Goal: Task Accomplishment & Management: Manage account settings

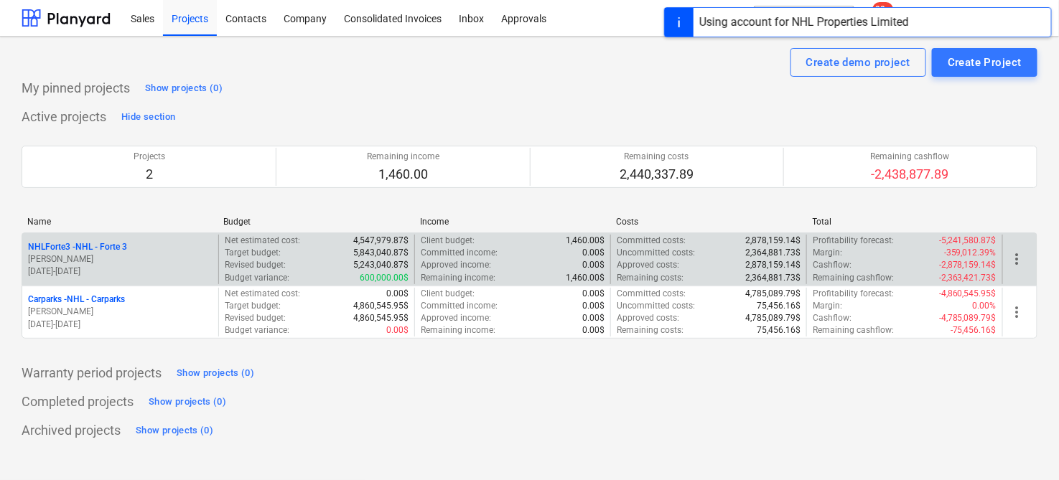
click at [113, 248] on p "NHLForte3 - NHL - Forte 3" at bounding box center [77, 247] width 99 height 12
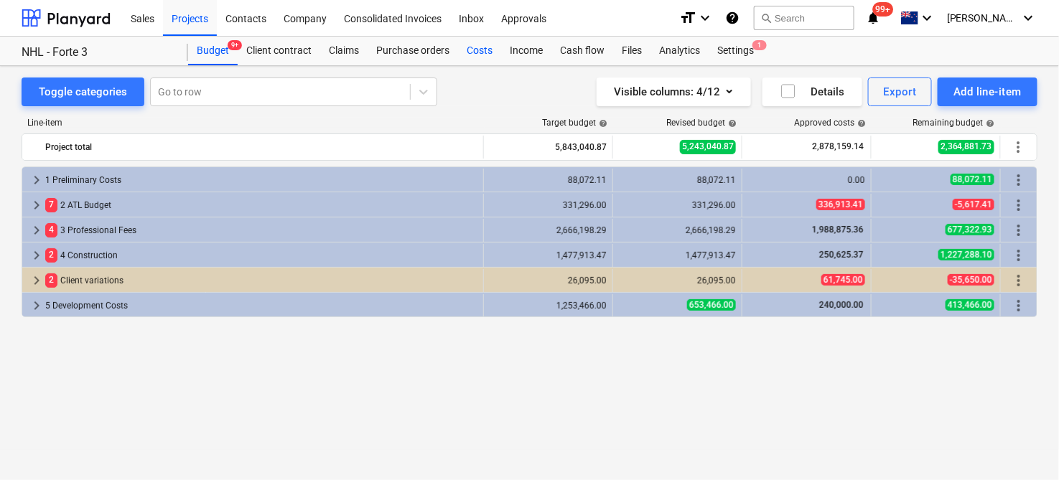
click at [481, 49] on div "Costs" at bounding box center [479, 51] width 43 height 29
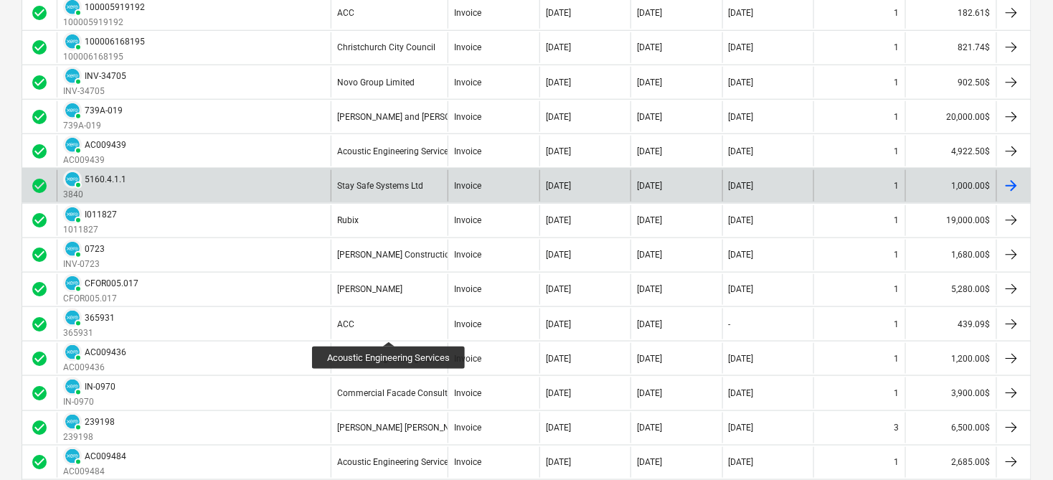
scroll to position [398, 0]
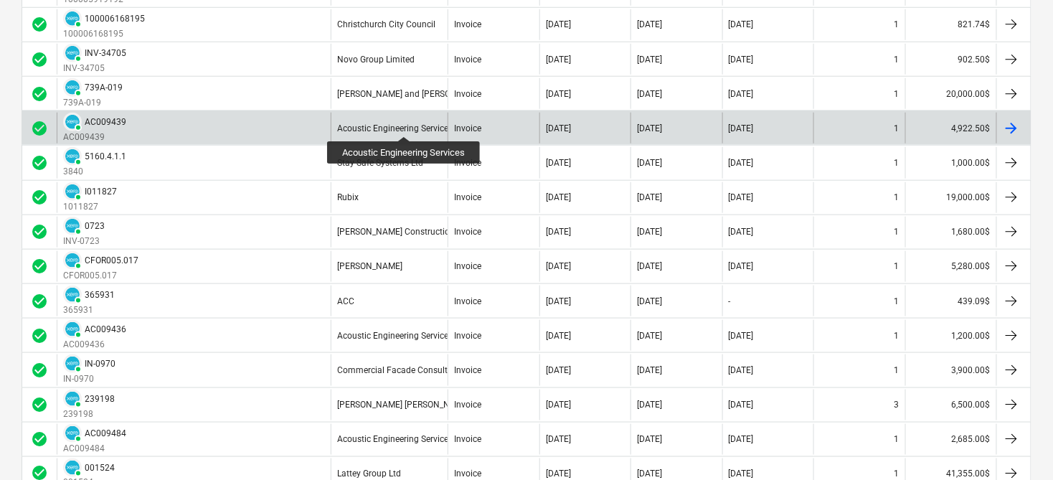
click at [405, 123] on div "Acoustic Engineering Services" at bounding box center [395, 128] width 116 height 10
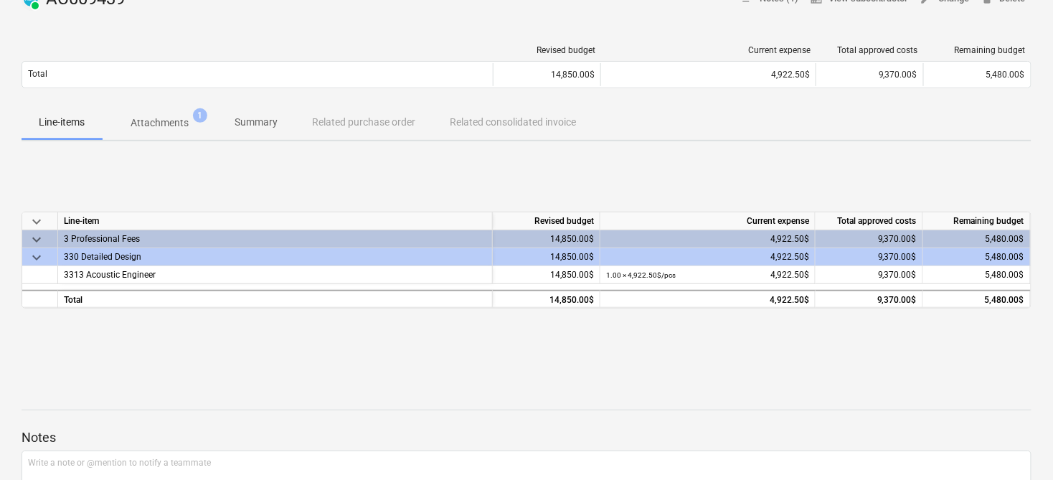
scroll to position [80, 0]
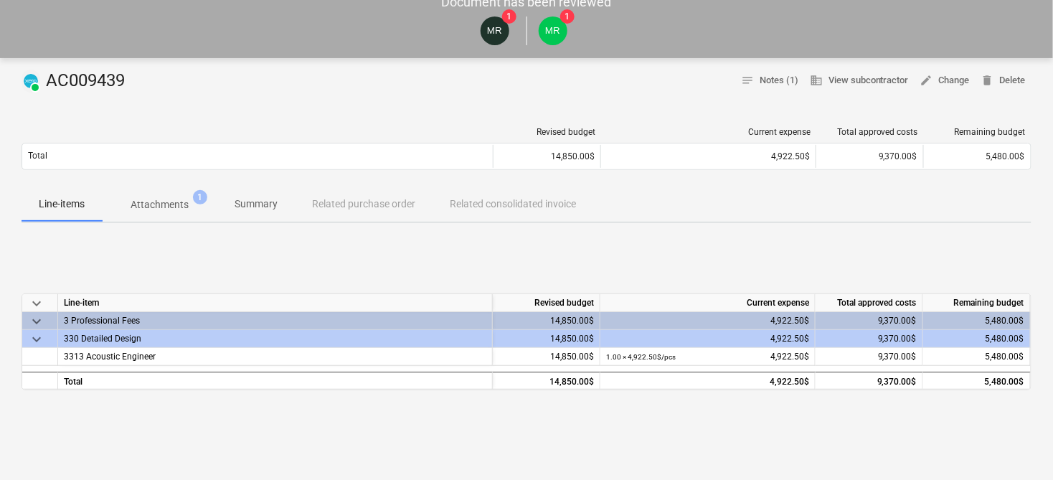
click at [251, 212] on p "Summary" at bounding box center [256, 204] width 43 height 15
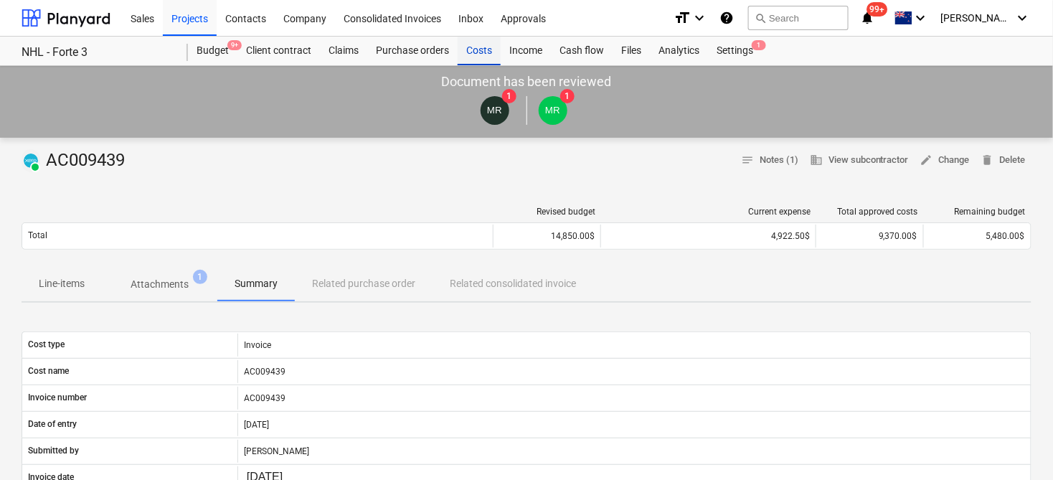
click at [482, 55] on div "Costs" at bounding box center [479, 51] width 43 height 29
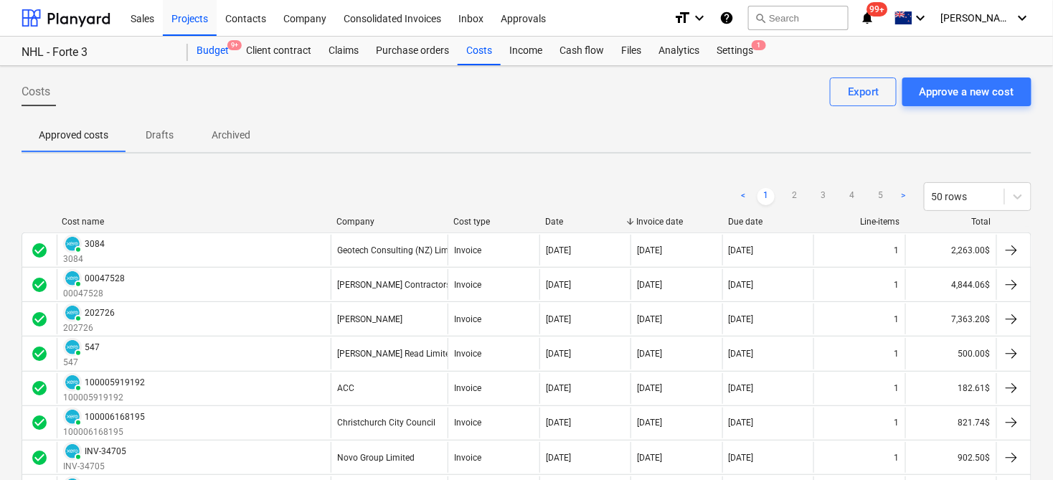
click at [220, 59] on div "Budget 9+" at bounding box center [213, 51] width 50 height 29
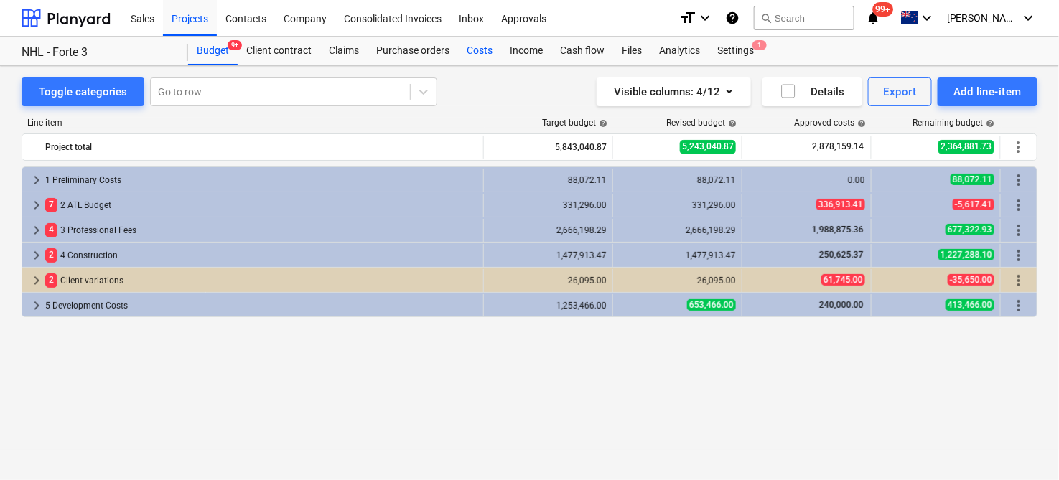
click at [480, 50] on div "Costs" at bounding box center [479, 51] width 43 height 29
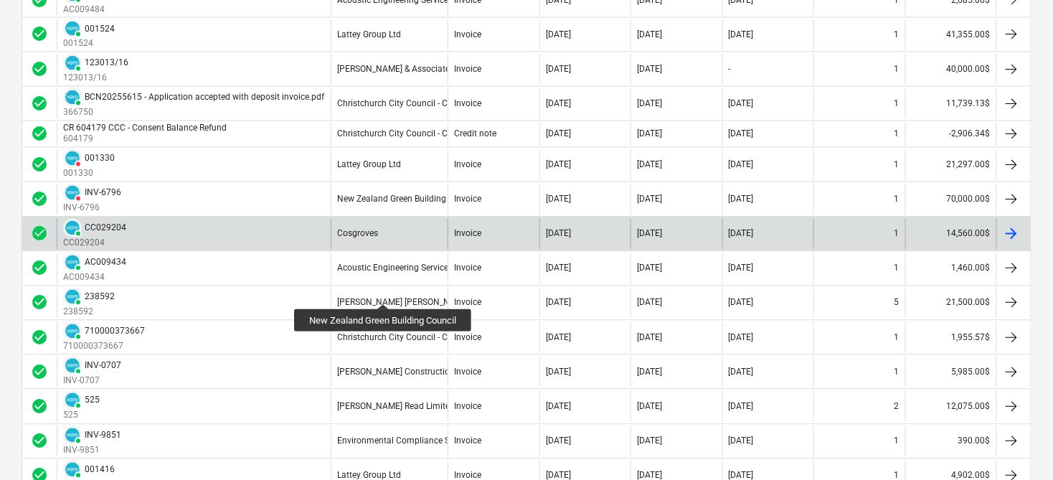
scroll to position [957, 0]
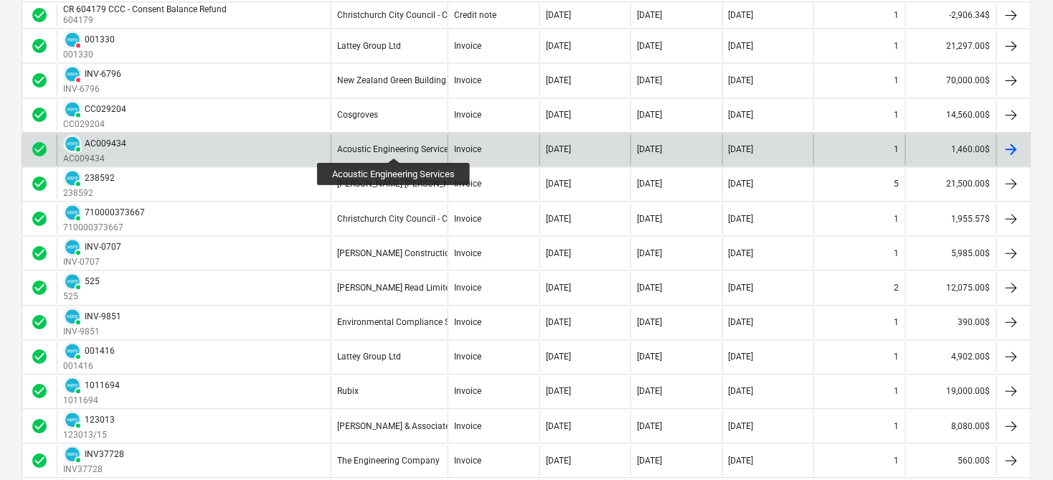
click at [395, 145] on div "Acoustic Engineering Services" at bounding box center [395, 149] width 116 height 10
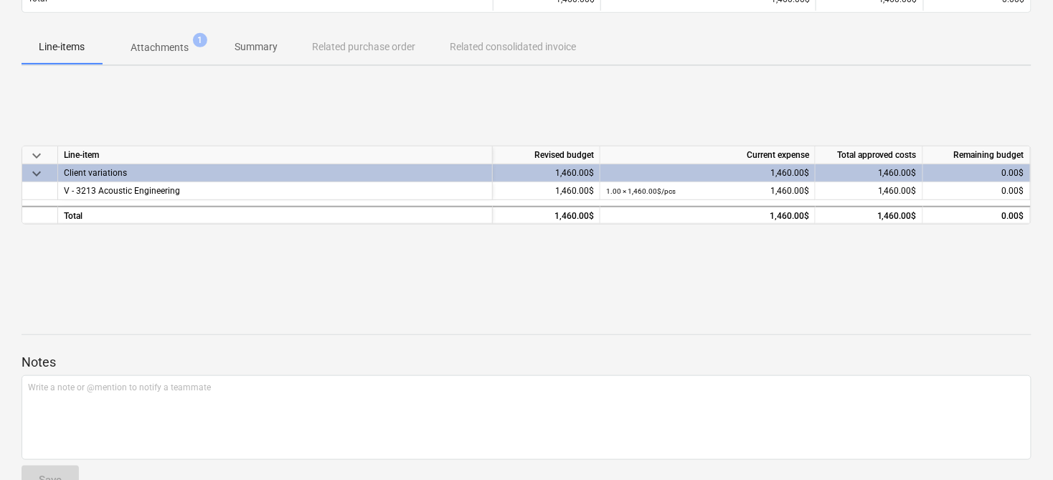
scroll to position [239, 0]
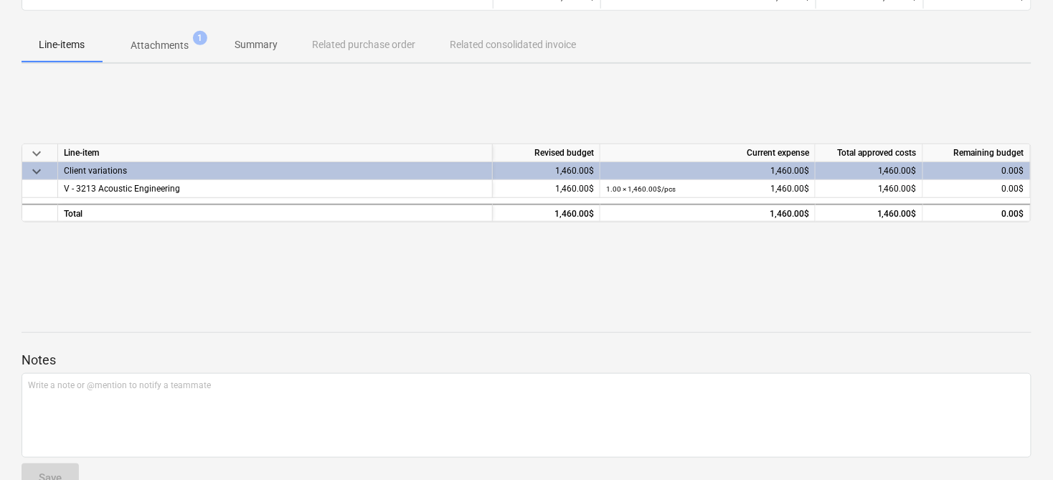
click at [32, 172] on span "keyboard_arrow_down" at bounding box center [36, 171] width 17 height 17
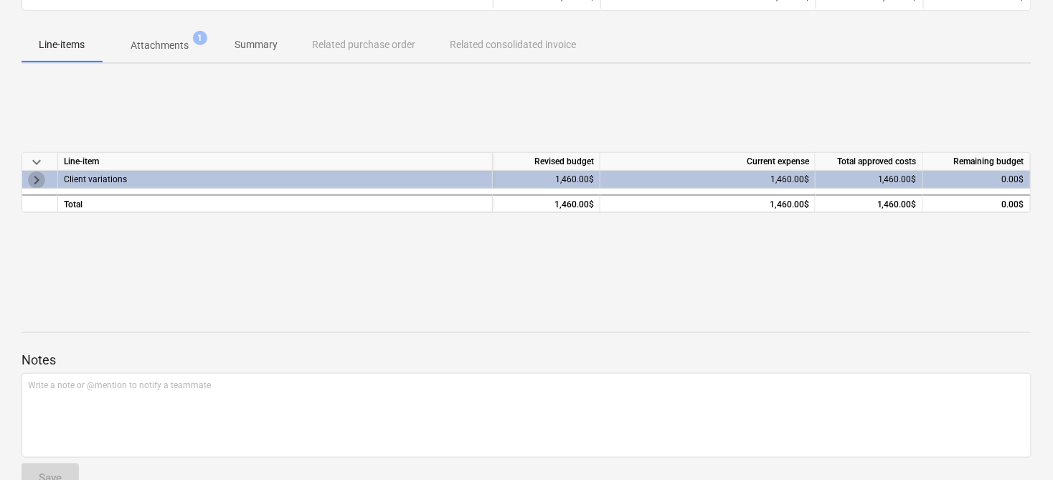
click at [31, 183] on span "keyboard_arrow_right" at bounding box center [36, 180] width 17 height 17
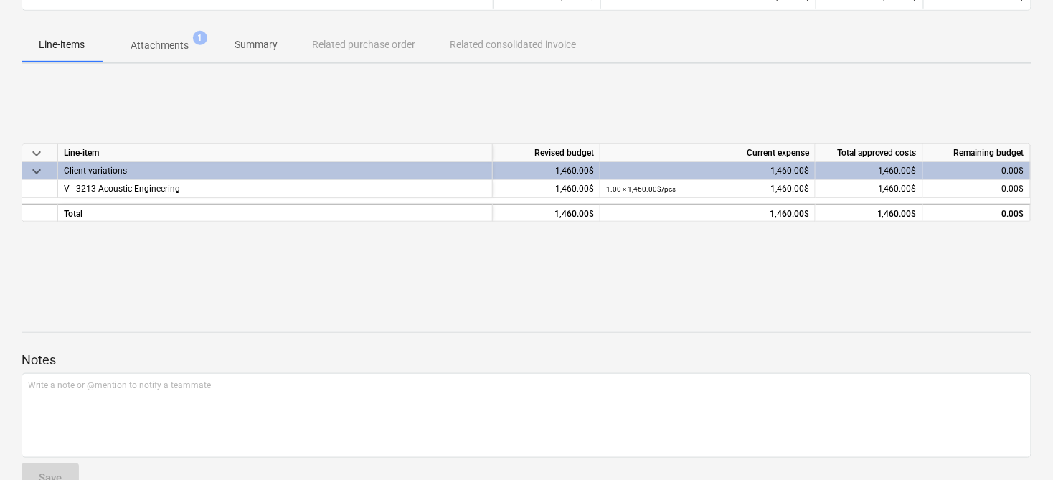
click at [34, 155] on span "keyboard_arrow_down" at bounding box center [36, 153] width 17 height 17
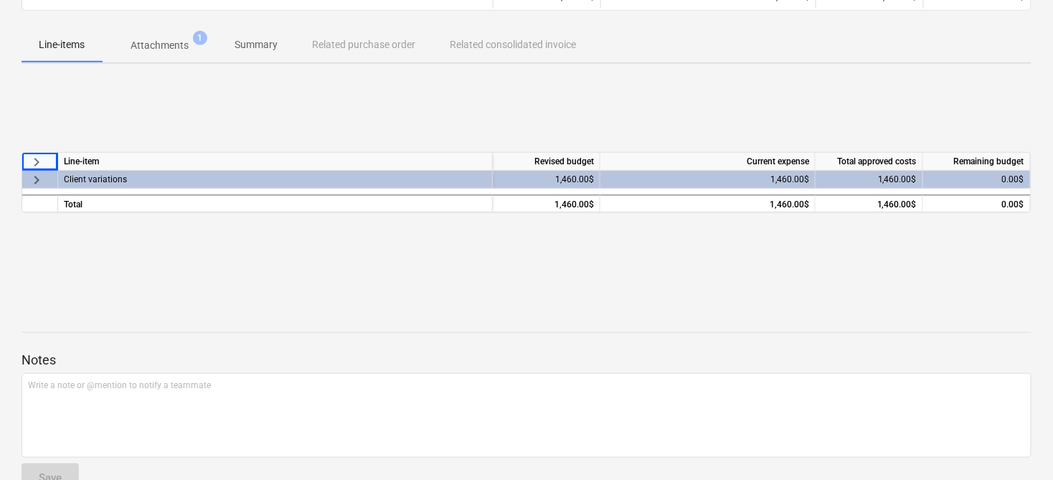
click at [34, 164] on span "keyboard_arrow_right" at bounding box center [36, 162] width 17 height 17
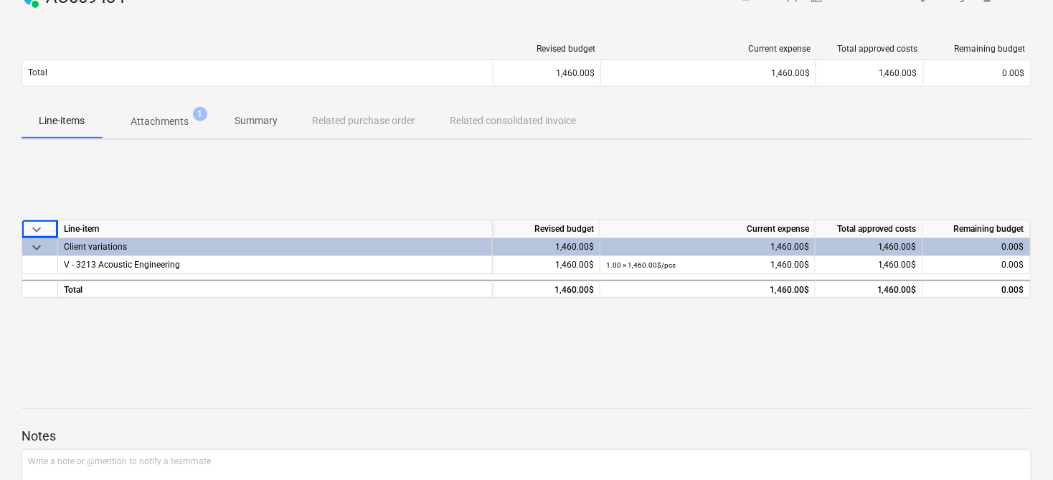
scroll to position [0, 0]
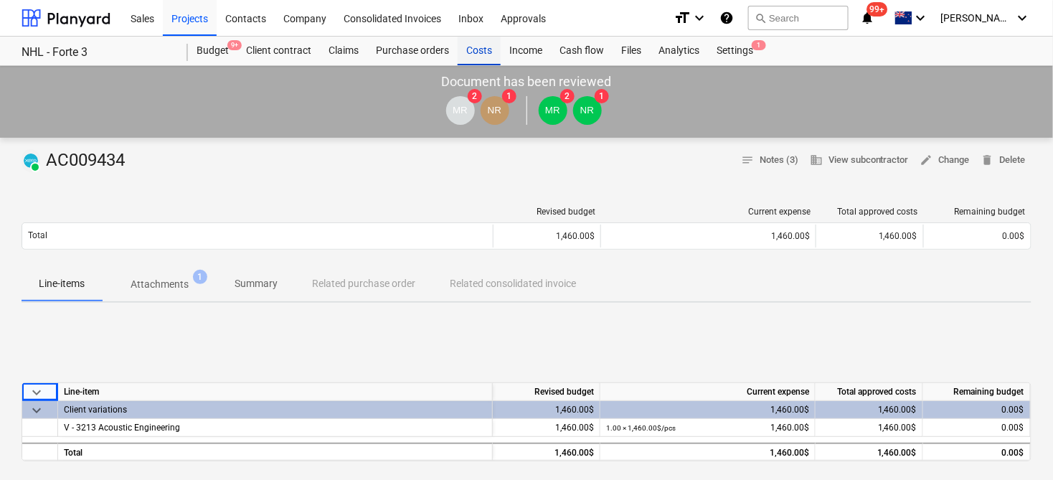
click at [477, 52] on div "Costs" at bounding box center [479, 51] width 43 height 29
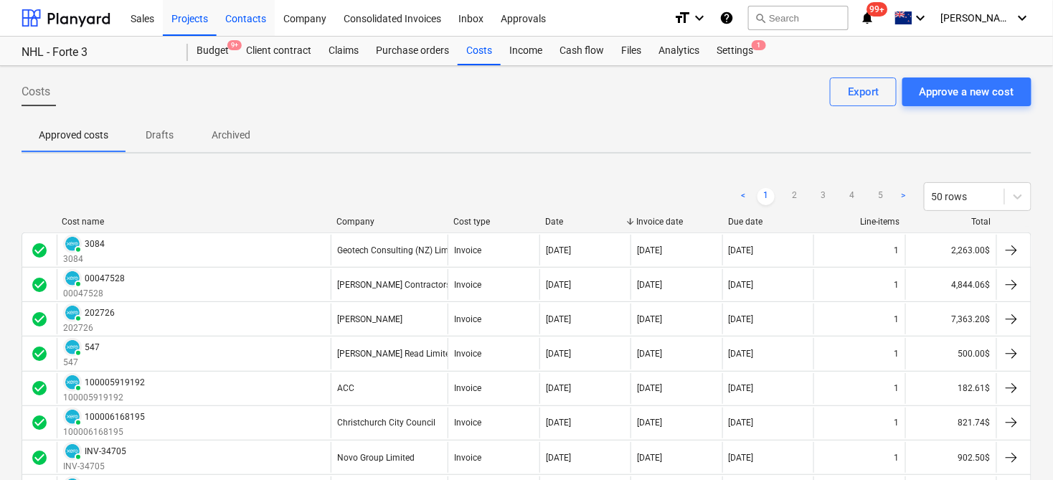
click at [260, 17] on div "Contacts" at bounding box center [246, 17] width 58 height 37
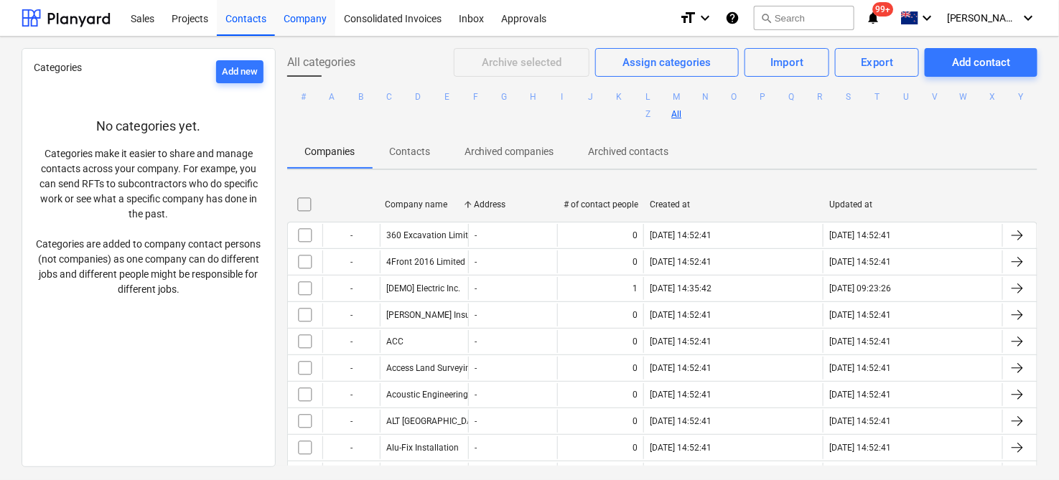
click at [306, 20] on div "Company" at bounding box center [305, 17] width 60 height 37
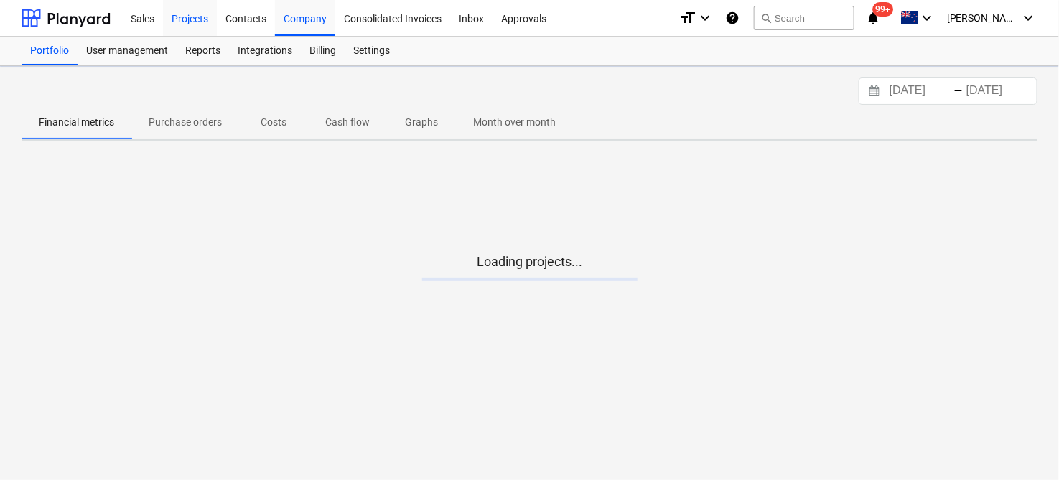
click at [204, 19] on div "Projects" at bounding box center [190, 17] width 54 height 37
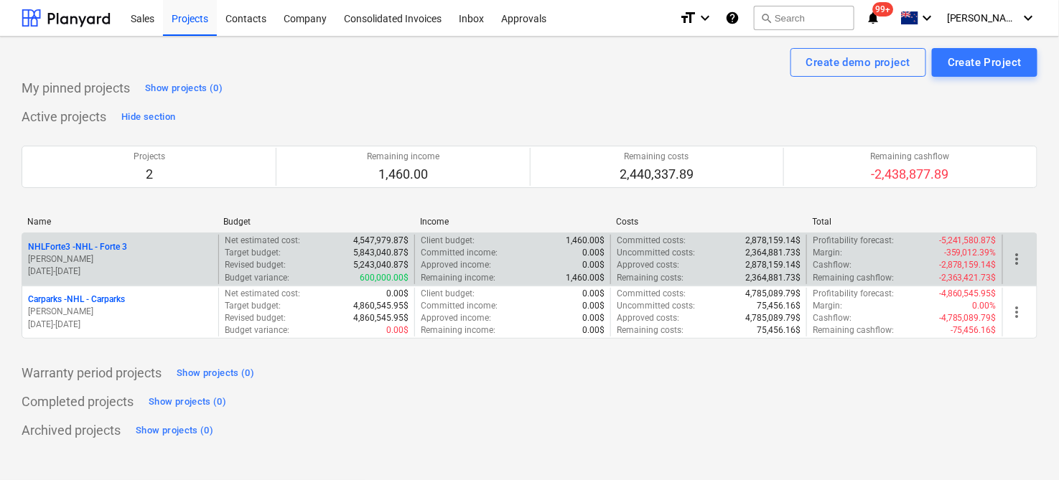
click at [87, 248] on p "NHLForte3 - NHL - Forte 3" at bounding box center [77, 247] width 99 height 12
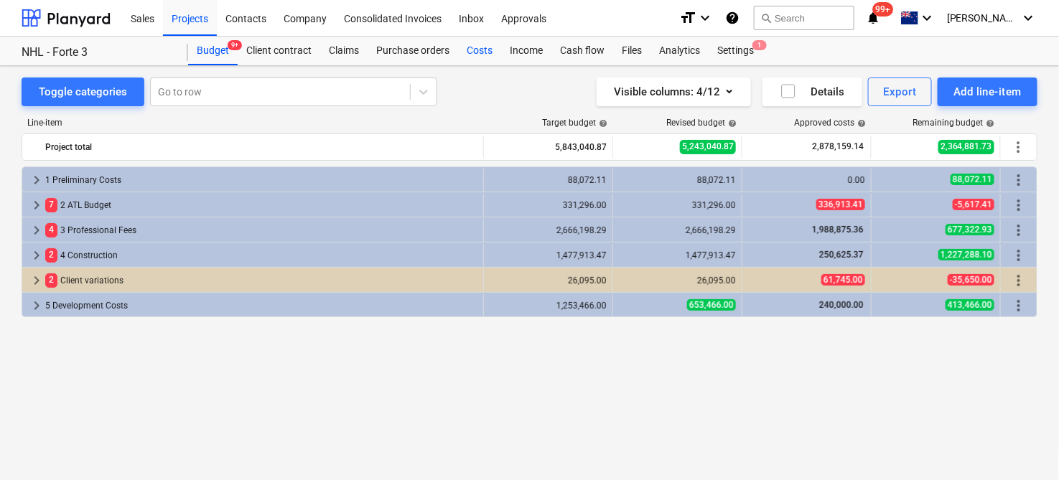
click at [475, 55] on div "Costs" at bounding box center [479, 51] width 43 height 29
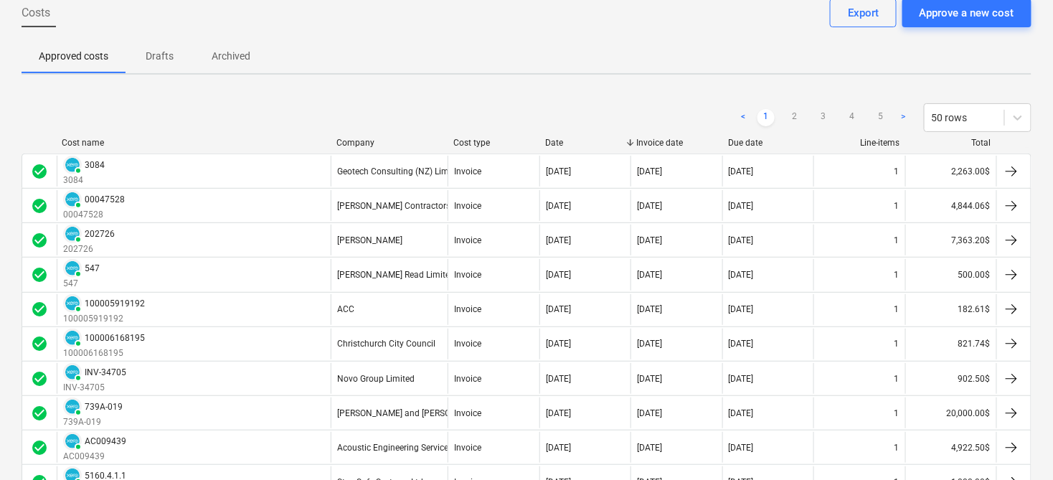
scroll to position [239, 0]
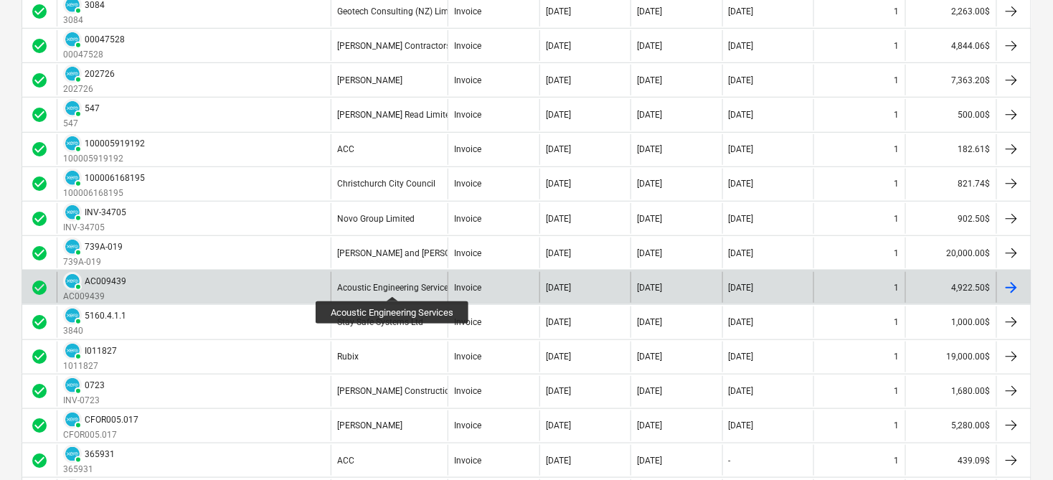
click at [393, 283] on div "Acoustic Engineering Services" at bounding box center [395, 288] width 116 height 10
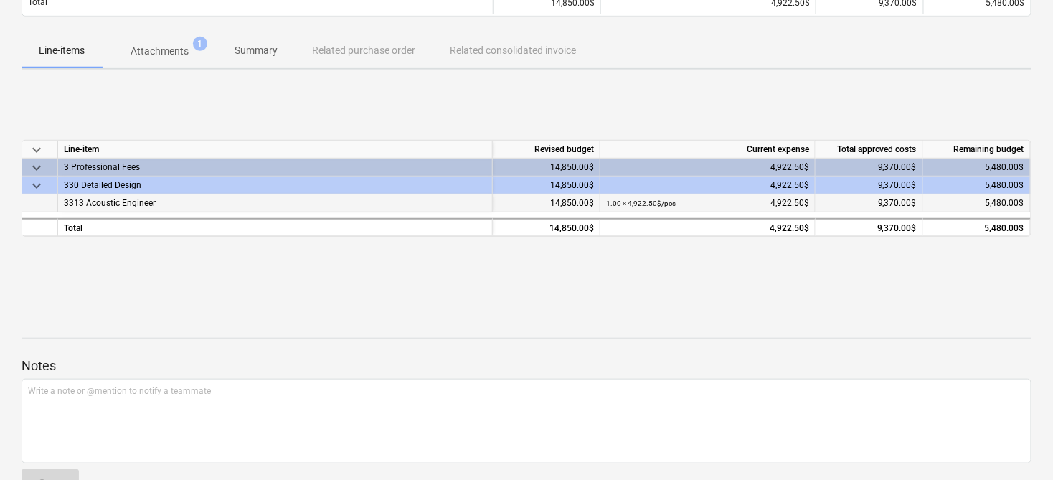
scroll to position [239, 0]
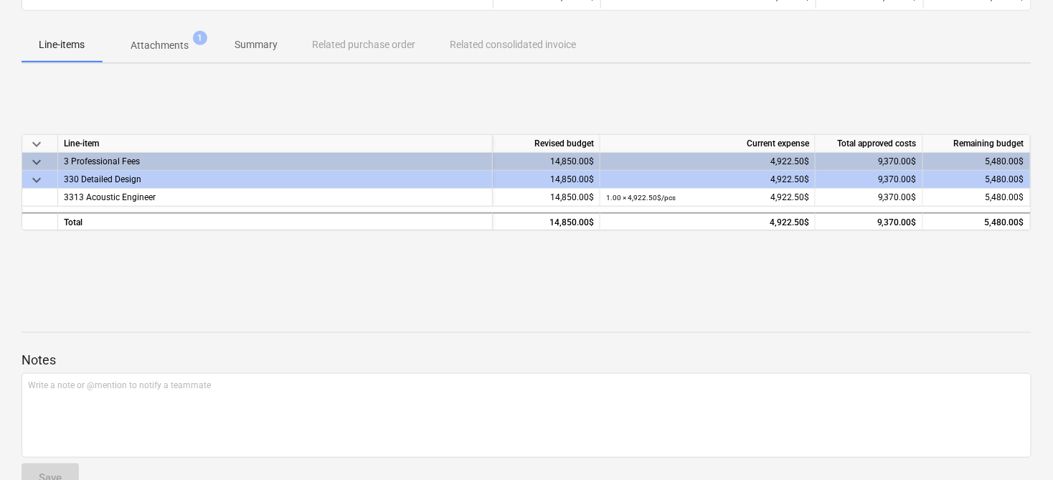
click at [29, 183] on span "keyboard_arrow_down" at bounding box center [36, 180] width 17 height 17
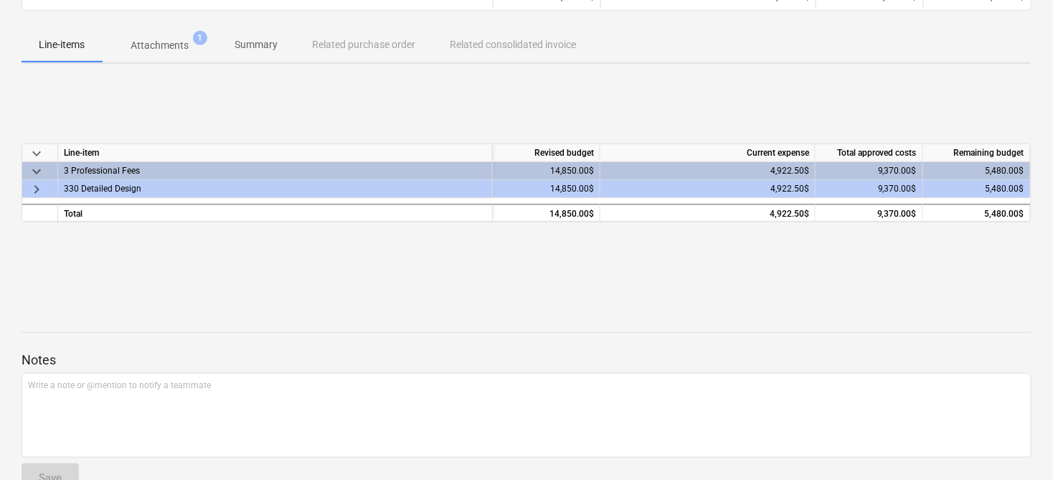
click at [32, 188] on span "keyboard_arrow_right" at bounding box center [36, 189] width 17 height 17
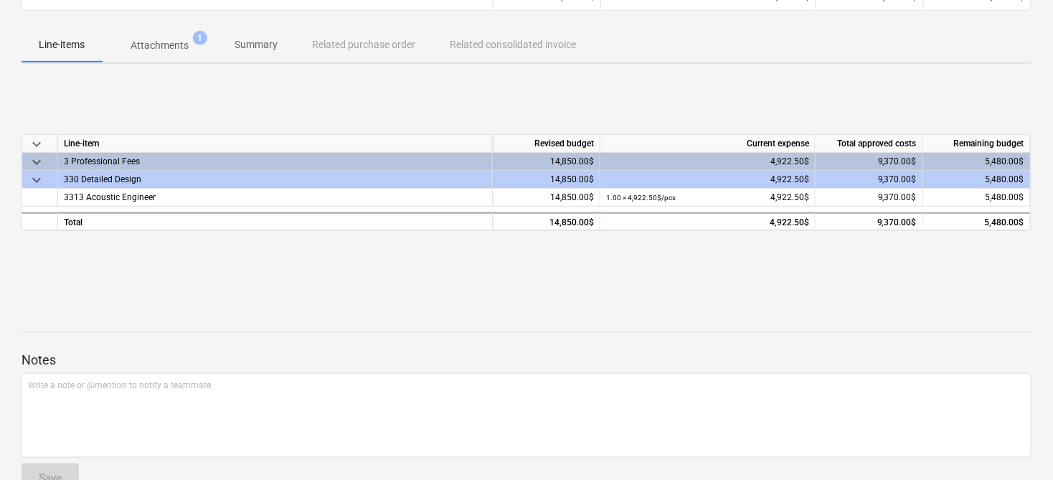
click at [33, 165] on span "keyboard_arrow_down" at bounding box center [36, 162] width 17 height 17
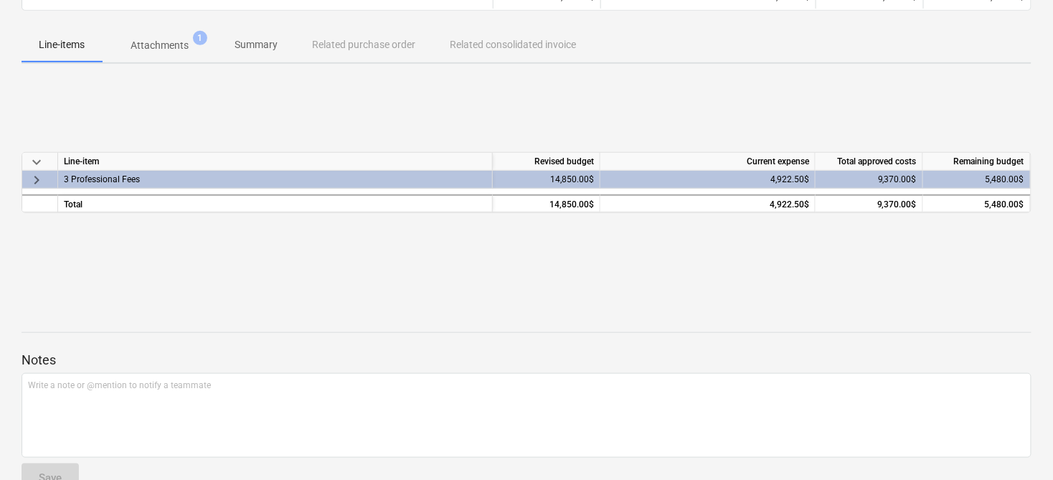
click at [33, 165] on span "keyboard_arrow_down" at bounding box center [36, 162] width 17 height 17
click at [30, 179] on span "keyboard_arrow_right" at bounding box center [36, 180] width 17 height 17
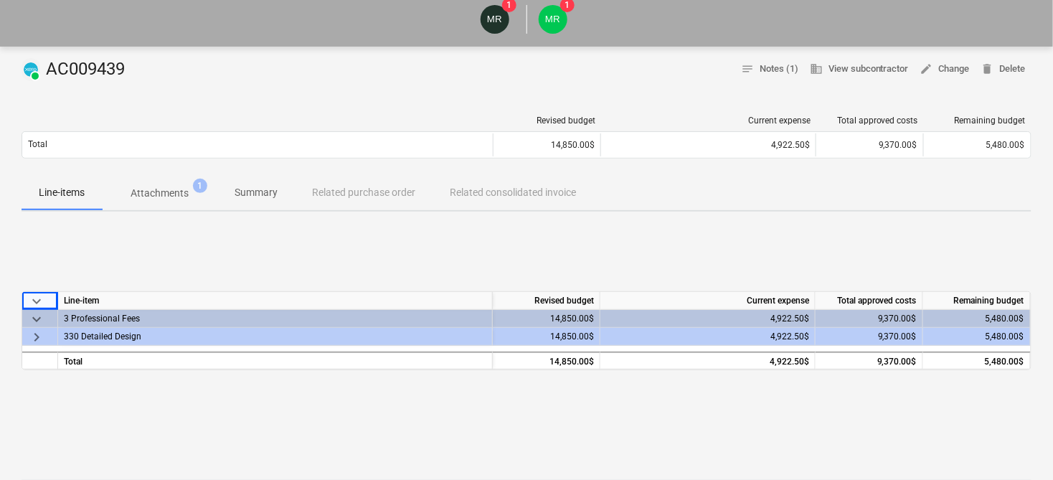
scroll to position [0, 0]
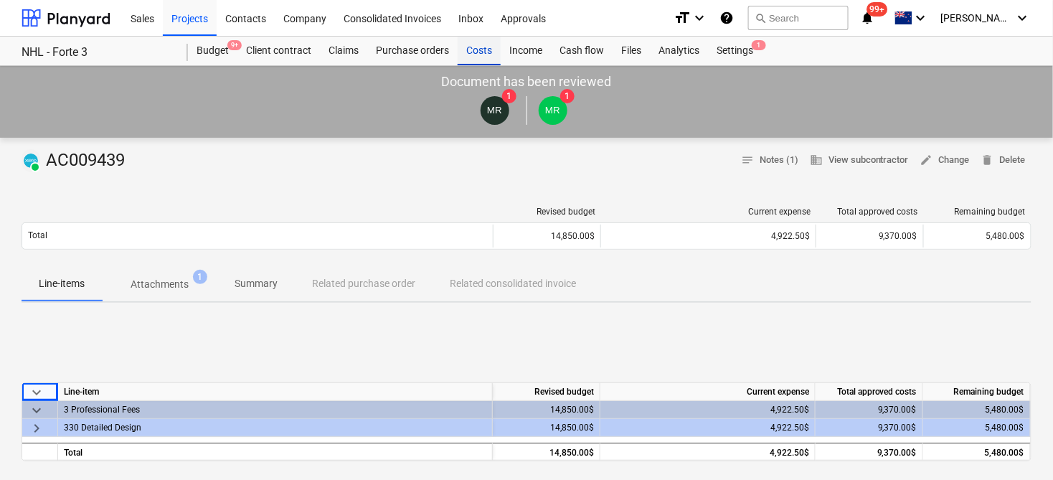
click at [477, 53] on div "Costs" at bounding box center [479, 51] width 43 height 29
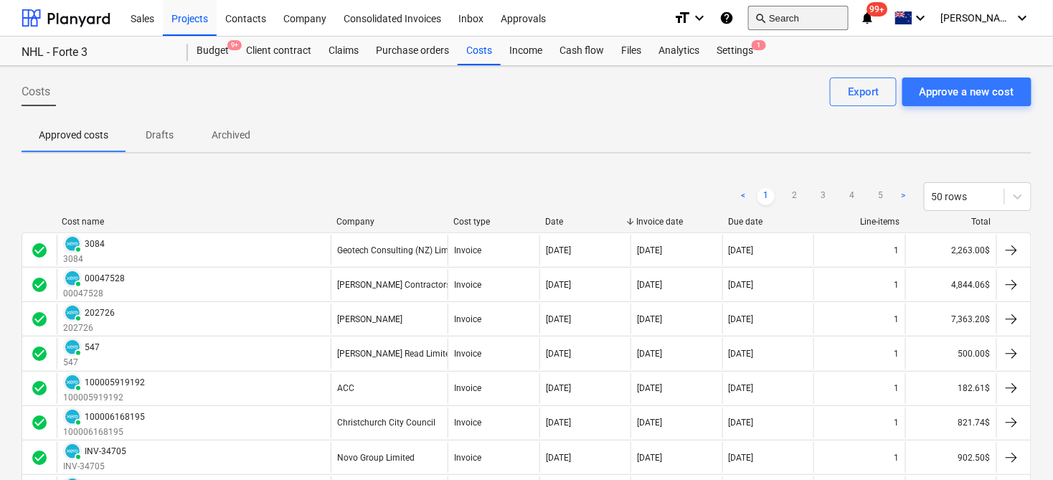
click at [787, 14] on button "search Search" at bounding box center [798, 18] width 100 height 24
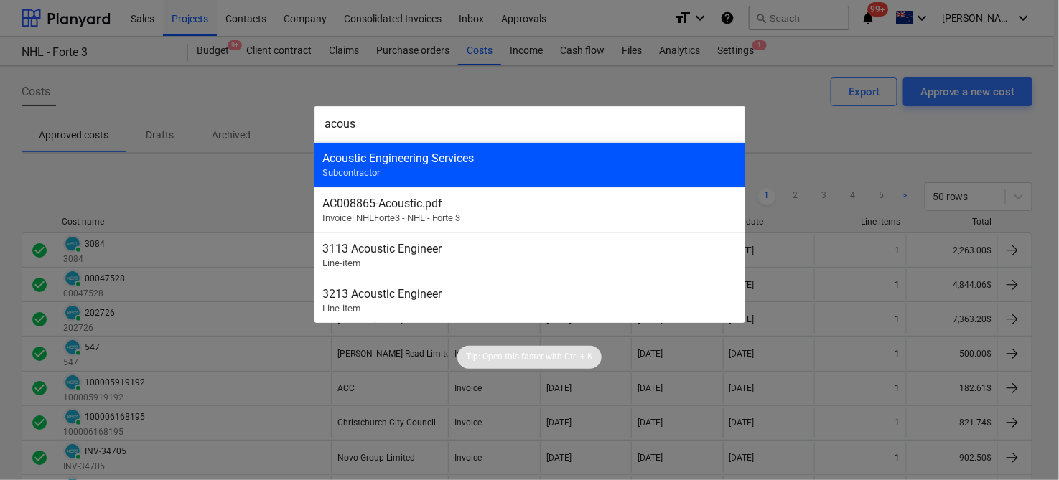
type input "acous"
click at [471, 147] on div "Acoustic Engineering Services Subcontractor" at bounding box center [529, 164] width 431 height 45
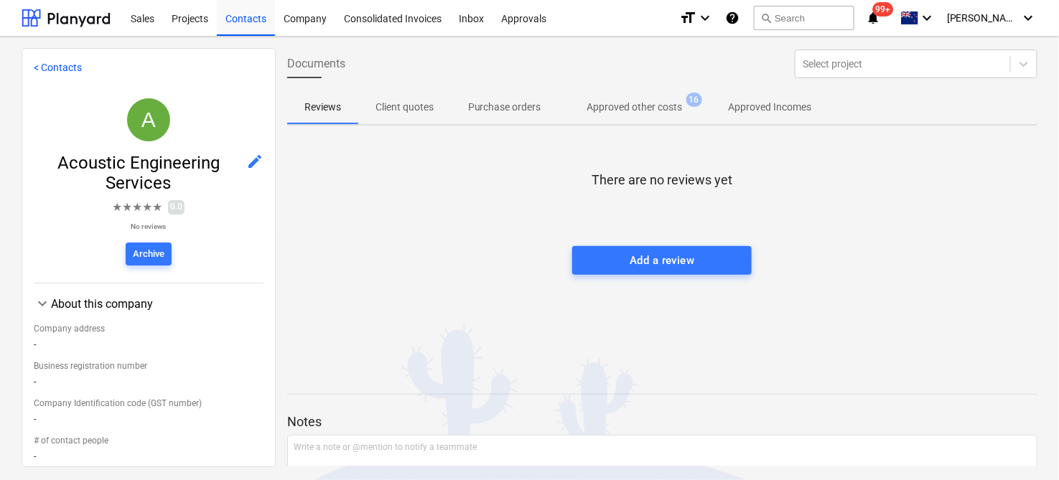
click at [640, 100] on span "Approved other costs 16" at bounding box center [635, 107] width 118 height 14
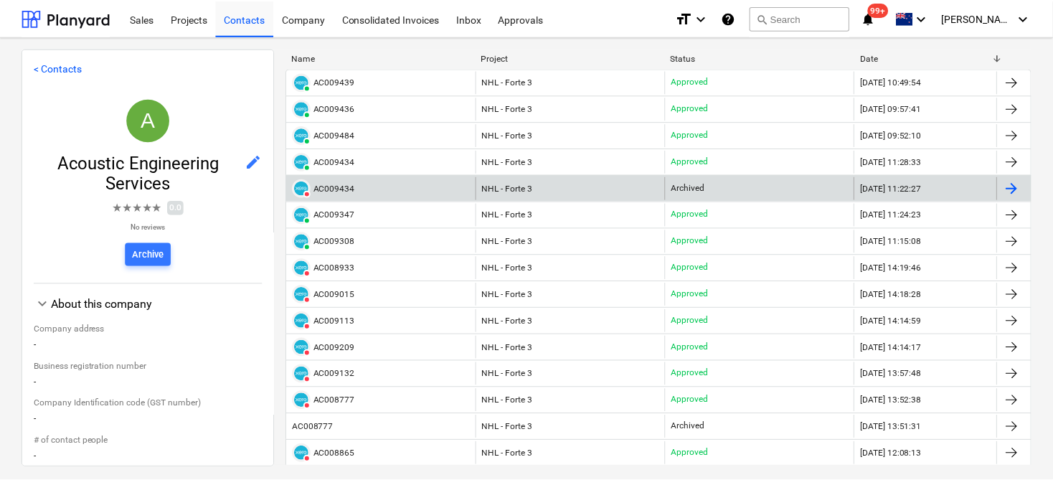
scroll to position [80, 0]
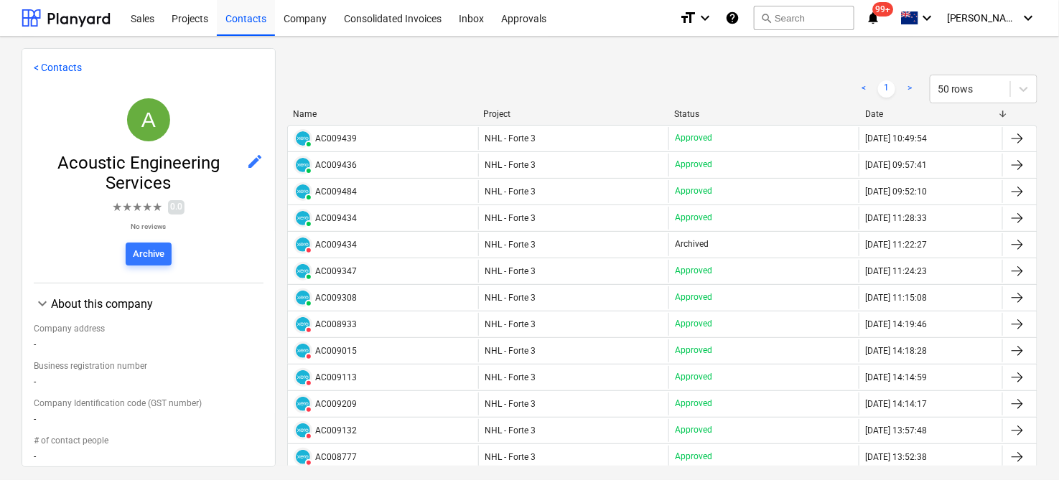
drag, startPoint x: 342, startPoint y: 299, endPoint x: 332, endPoint y: 294, distance: 10.3
click at [332, 294] on div "AC009308" at bounding box center [336, 298] width 42 height 10
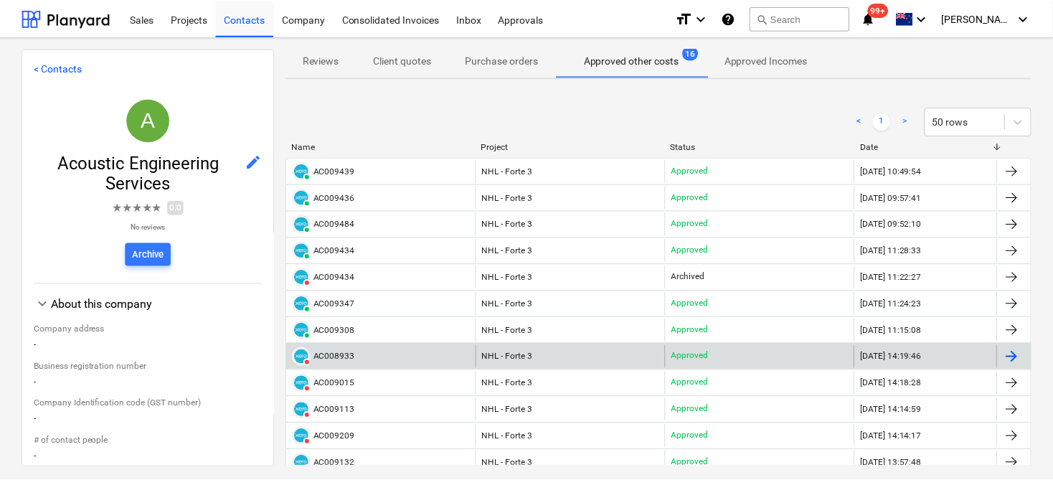
scroll to position [80, 0]
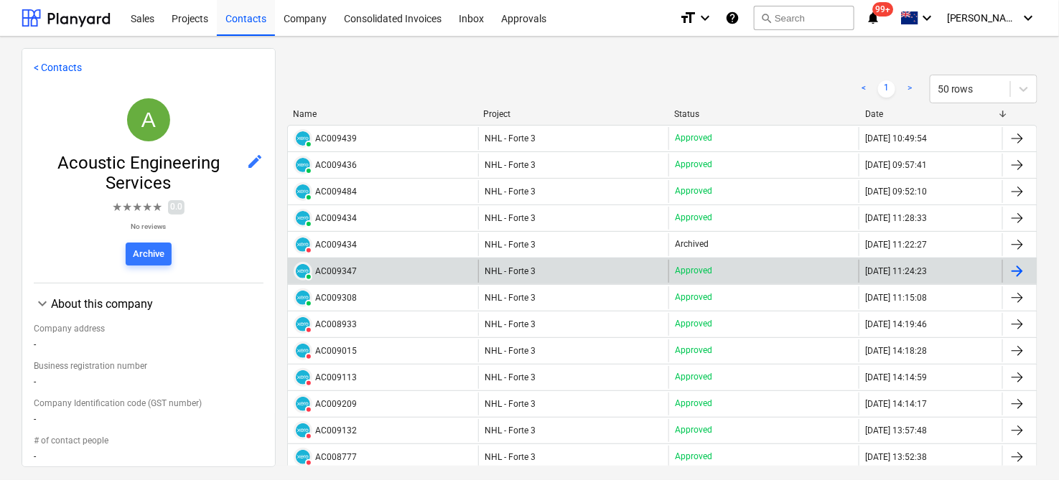
click at [341, 271] on div "AC009347" at bounding box center [336, 271] width 42 height 10
